Goal: Task Accomplishment & Management: Manage account settings

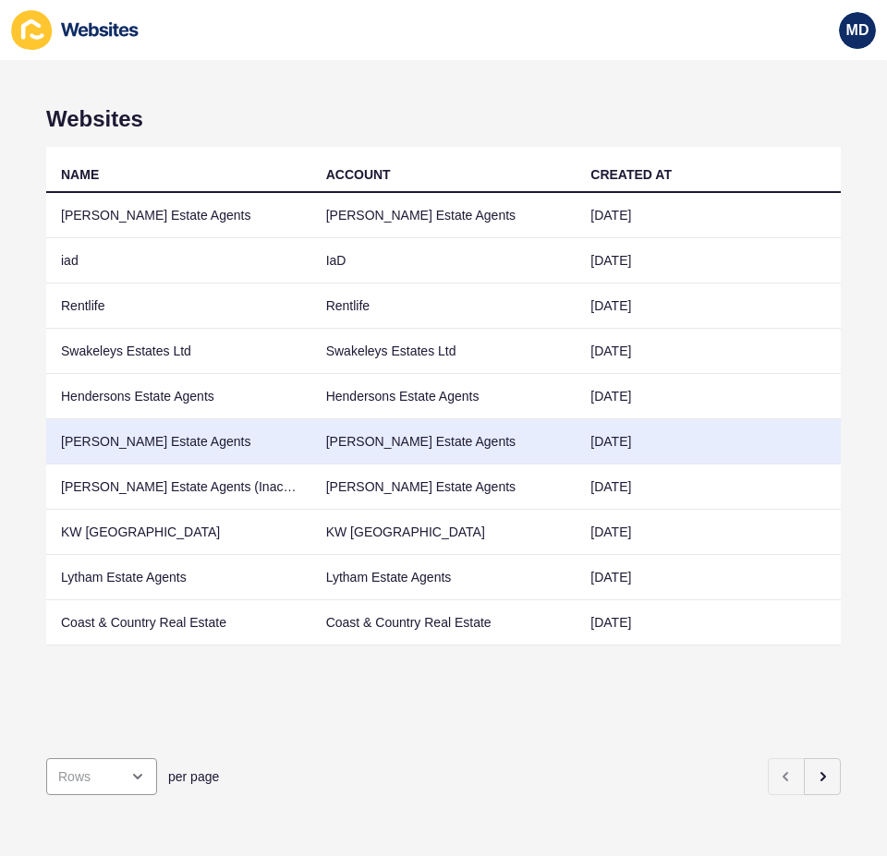
click at [181, 455] on td "Porter Estate Agents" at bounding box center [178, 441] width 265 height 45
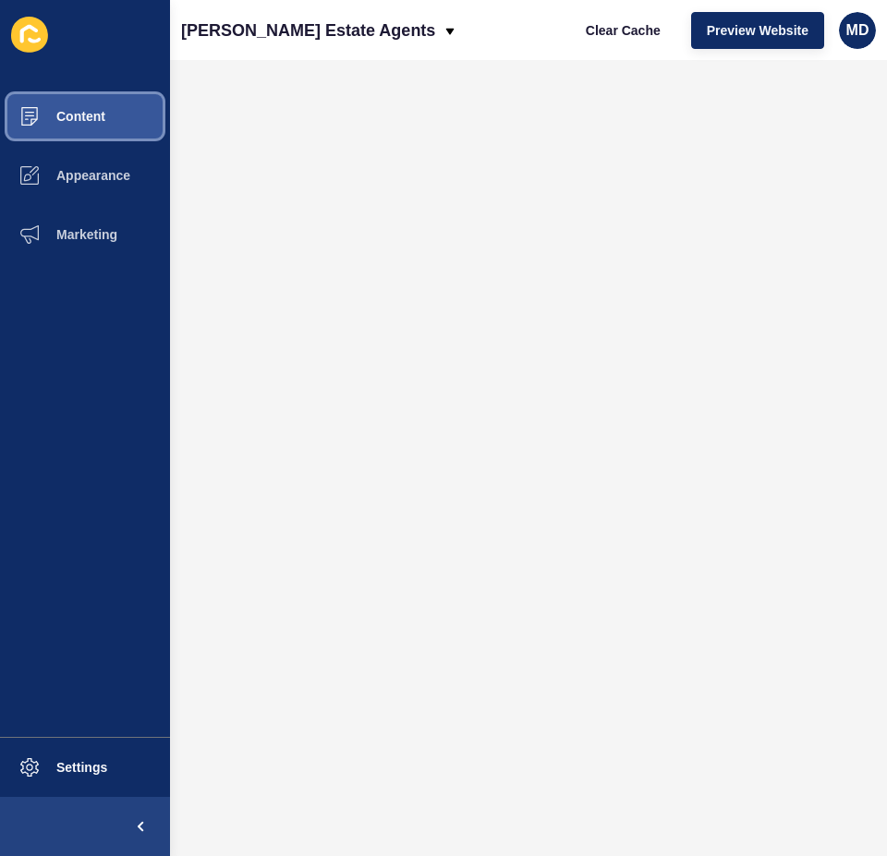
click at [53, 132] on span at bounding box center [29, 116] width 59 height 59
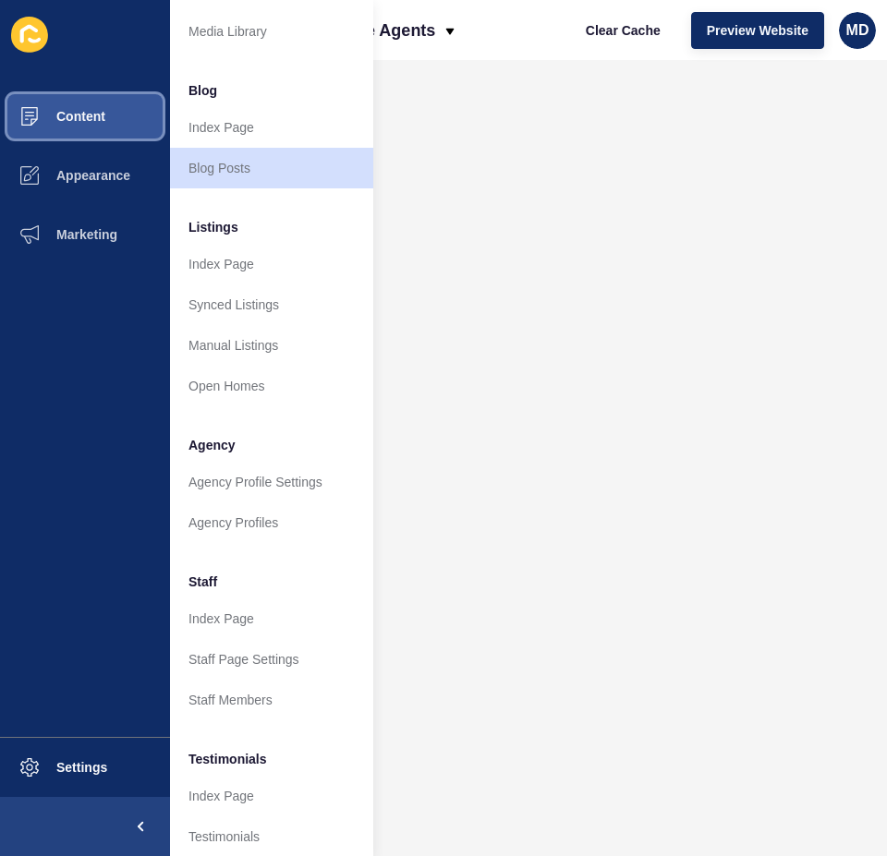
scroll to position [185, 0]
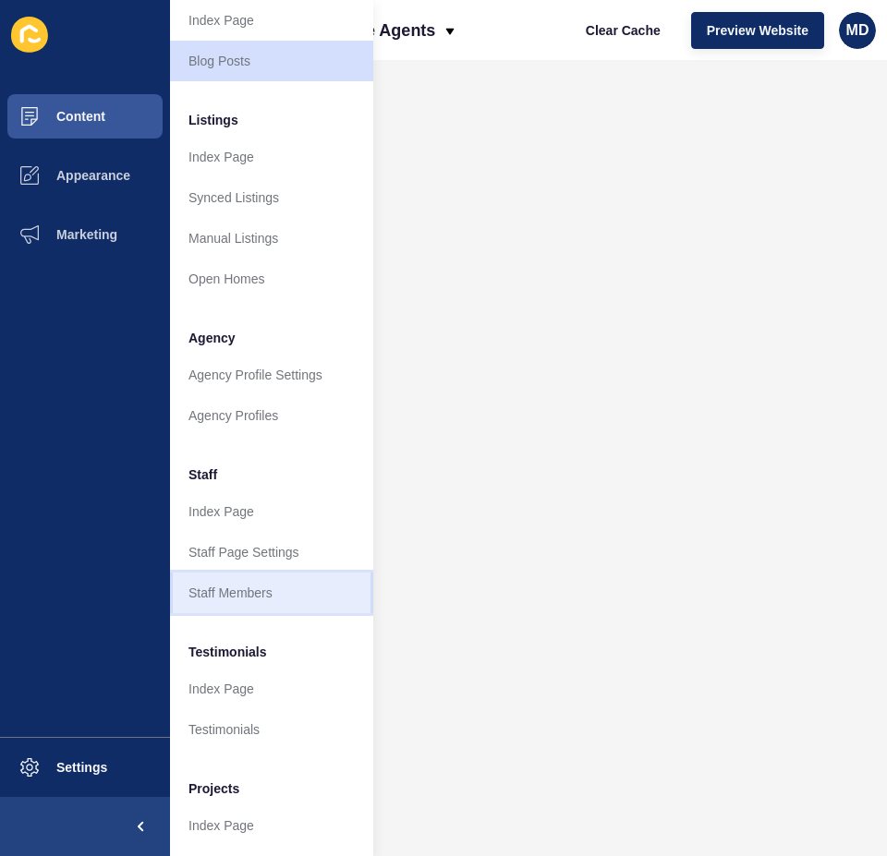
click at [237, 593] on link "Staff Members" at bounding box center [271, 593] width 203 height 41
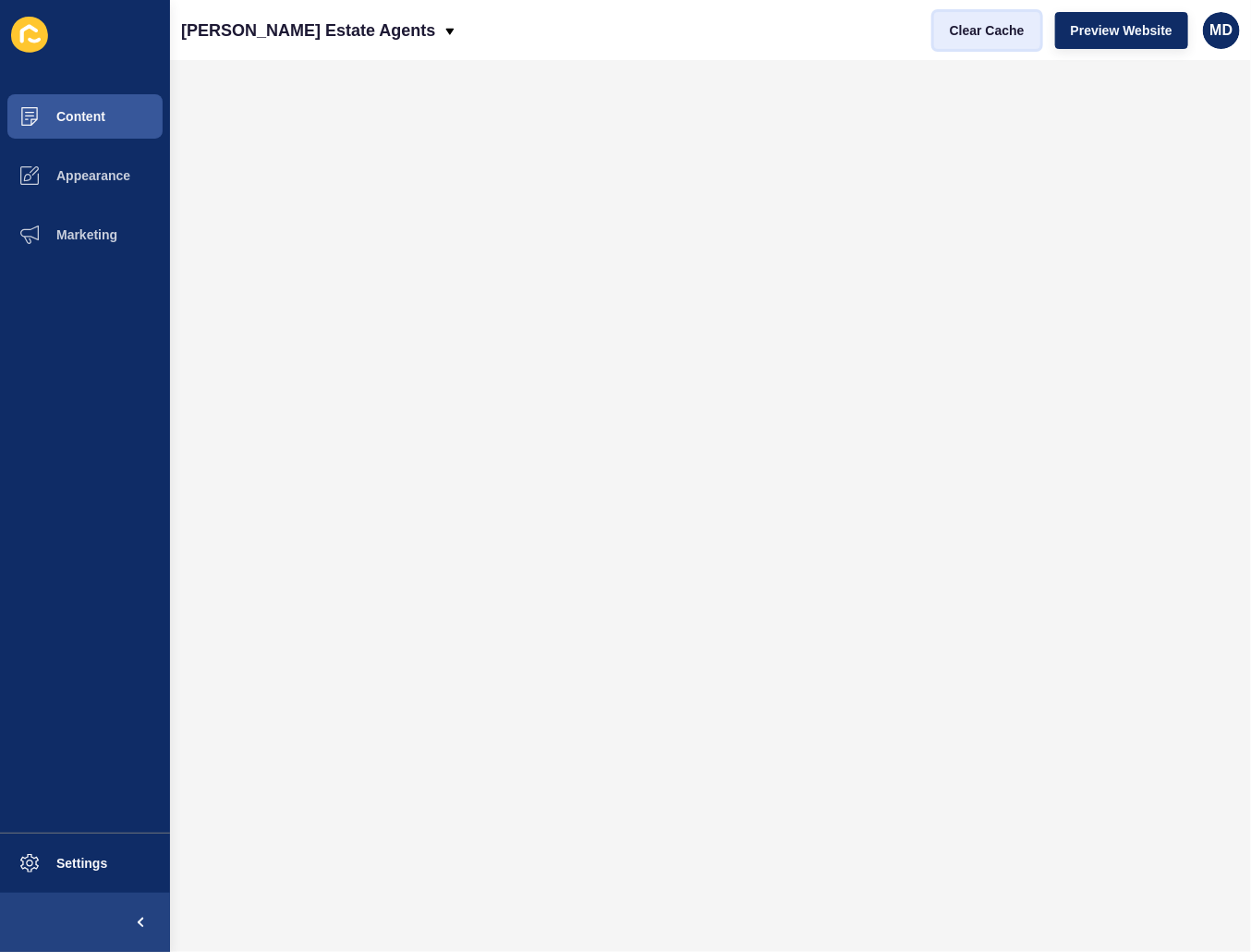
click at [886, 26] on span "Clear Cache" at bounding box center [987, 30] width 75 height 18
click at [886, 24] on span "Clear Cache" at bounding box center [987, 30] width 75 height 18
